Goal: Task Accomplishment & Management: Complete application form

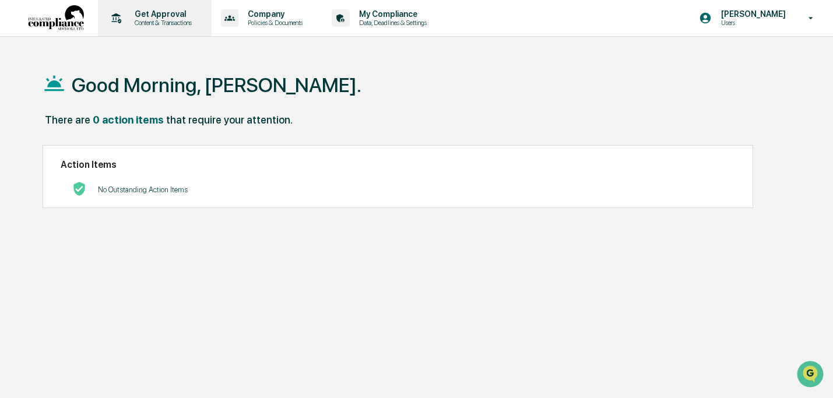
click at [128, 27] on div "Get Approval Content & Transactions" at bounding box center [154, 18] width 102 height 36
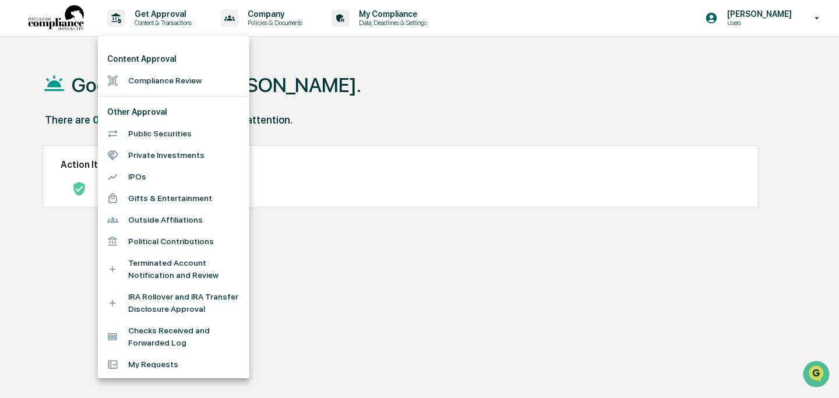
click at [135, 73] on li "Compliance Review" at bounding box center [173, 81] width 151 height 22
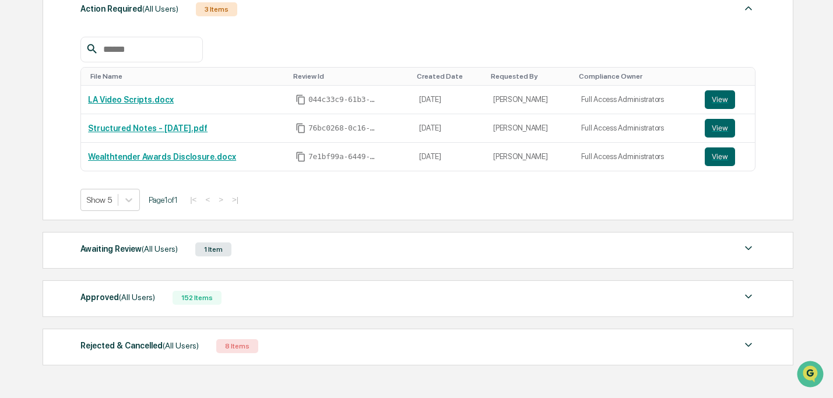
scroll to position [230, 0]
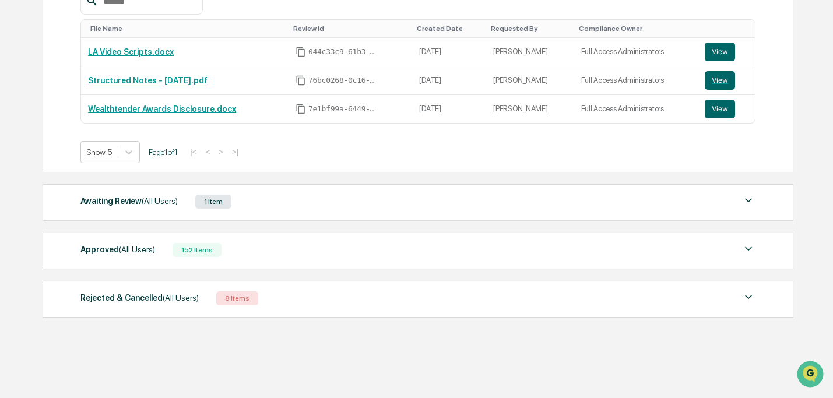
click at [162, 202] on span "(All Users)" at bounding box center [160, 200] width 36 height 9
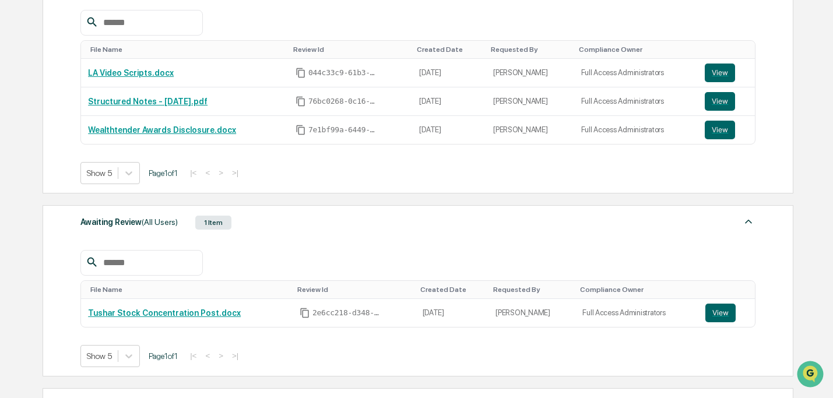
scroll to position [0, 0]
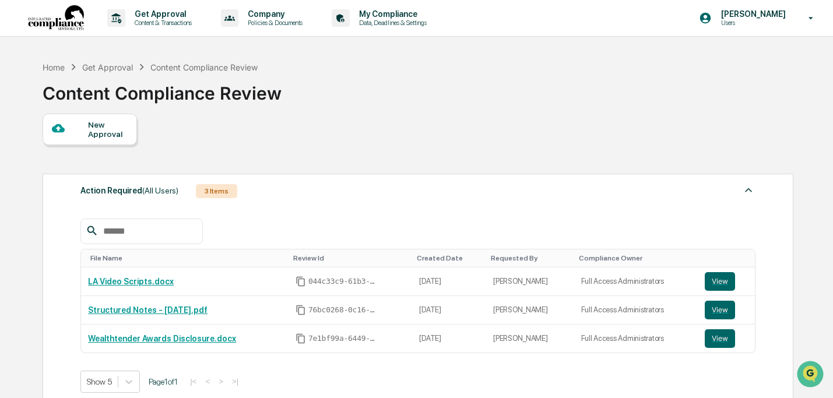
click at [121, 131] on div "New Approval" at bounding box center [107, 129] width 39 height 19
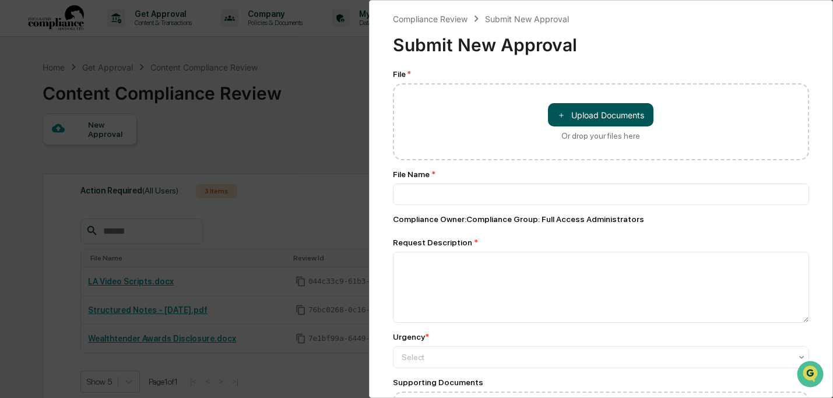
click at [571, 113] on button "＋ Upload Documents" at bounding box center [600, 114] width 105 height 23
type input "**********"
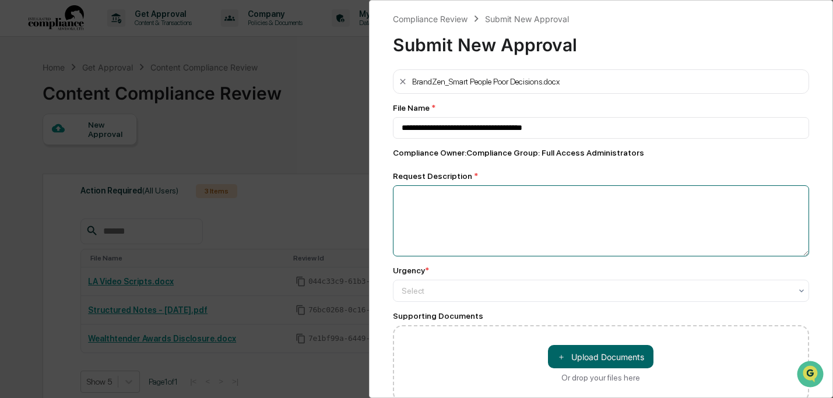
click at [536, 218] on textarea at bounding box center [601, 220] width 417 height 71
type textarea "**********"
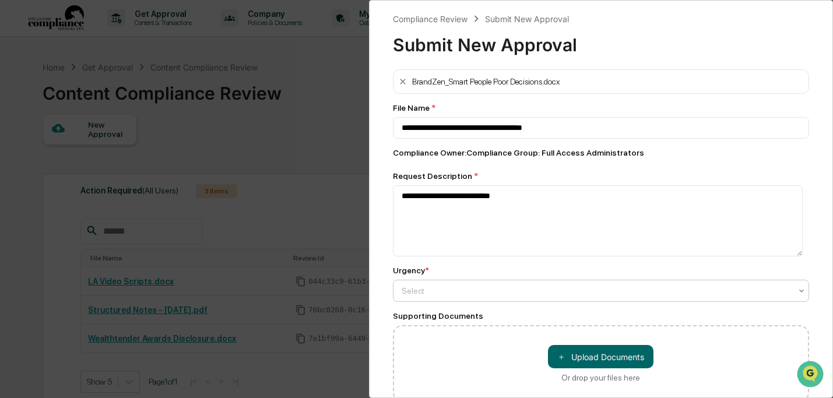
click at [552, 289] on div at bounding box center [596, 291] width 390 height 12
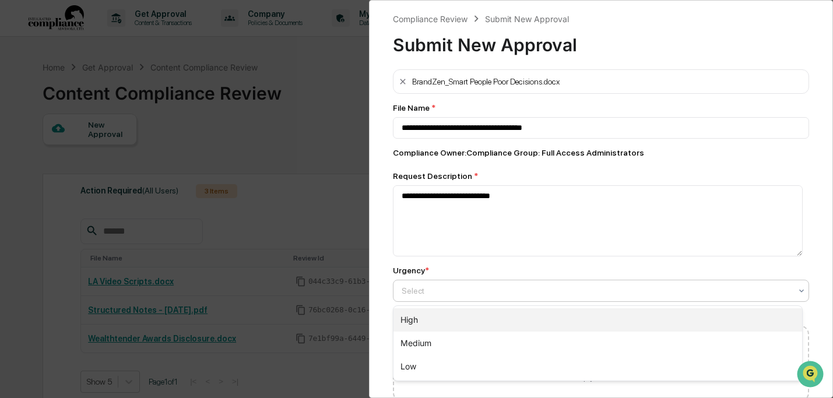
click at [548, 311] on div "High" at bounding box center [597, 319] width 409 height 23
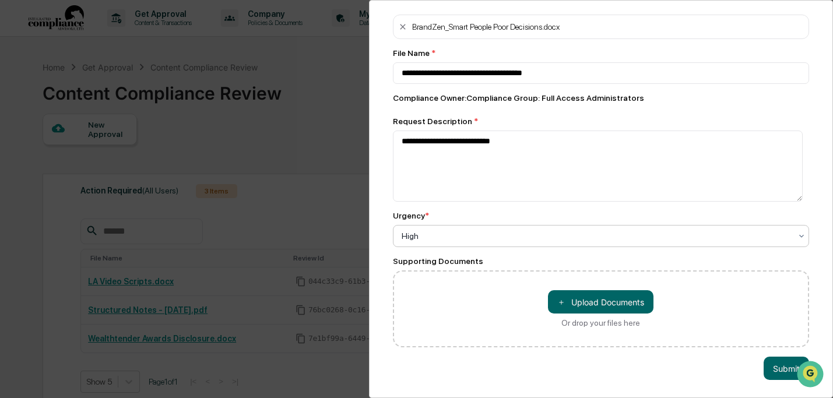
scroll to position [59, 0]
click at [771, 367] on button "Submit" at bounding box center [785, 368] width 45 height 23
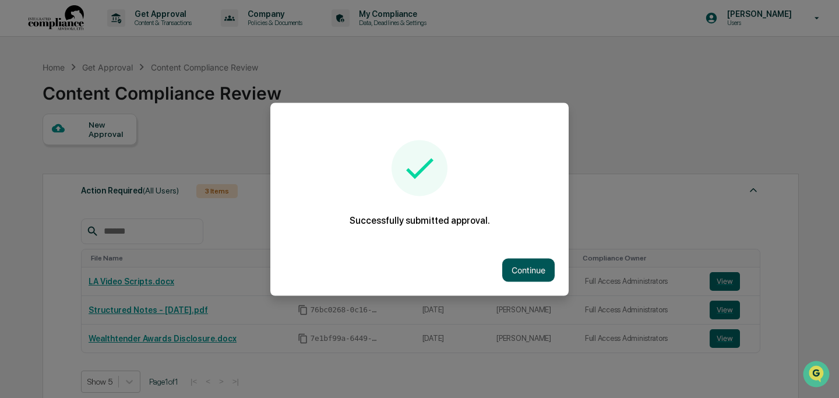
click at [537, 273] on button "Continue" at bounding box center [528, 269] width 52 height 23
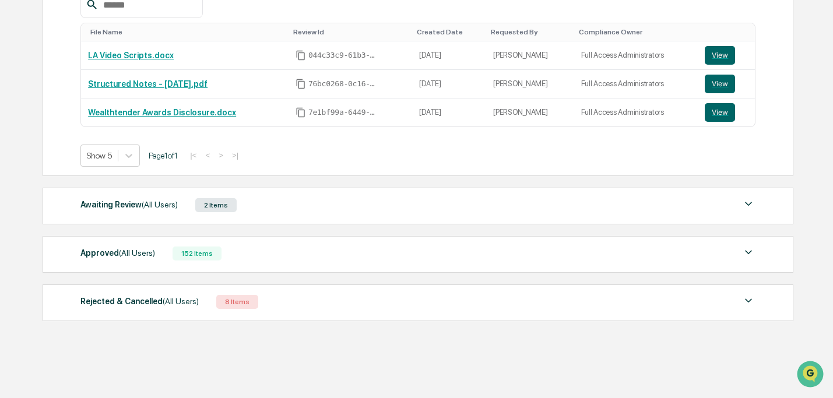
scroll to position [225, 0]
